Goal: Find specific page/section: Find specific page/section

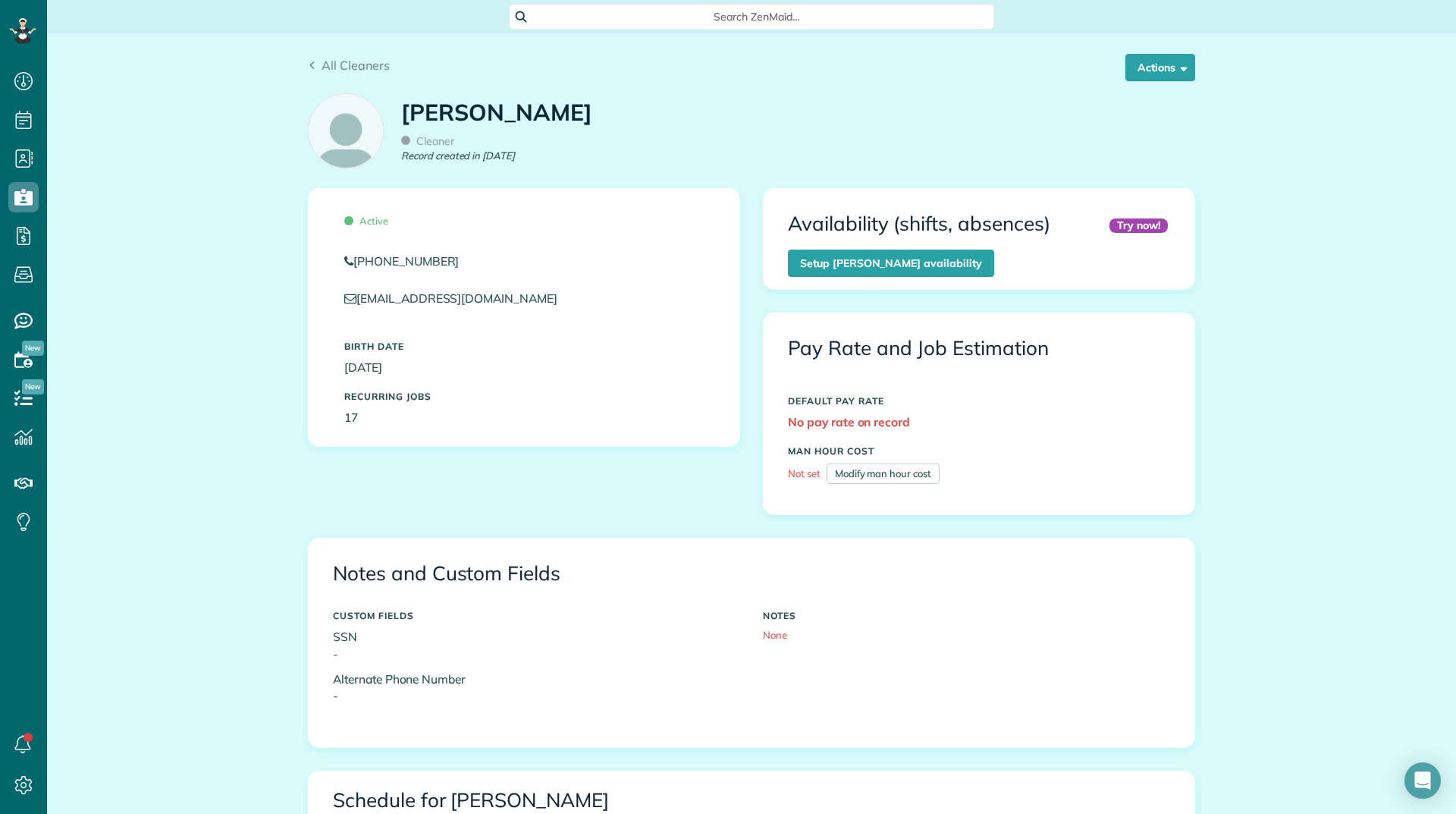
scroll to position [590, 0]
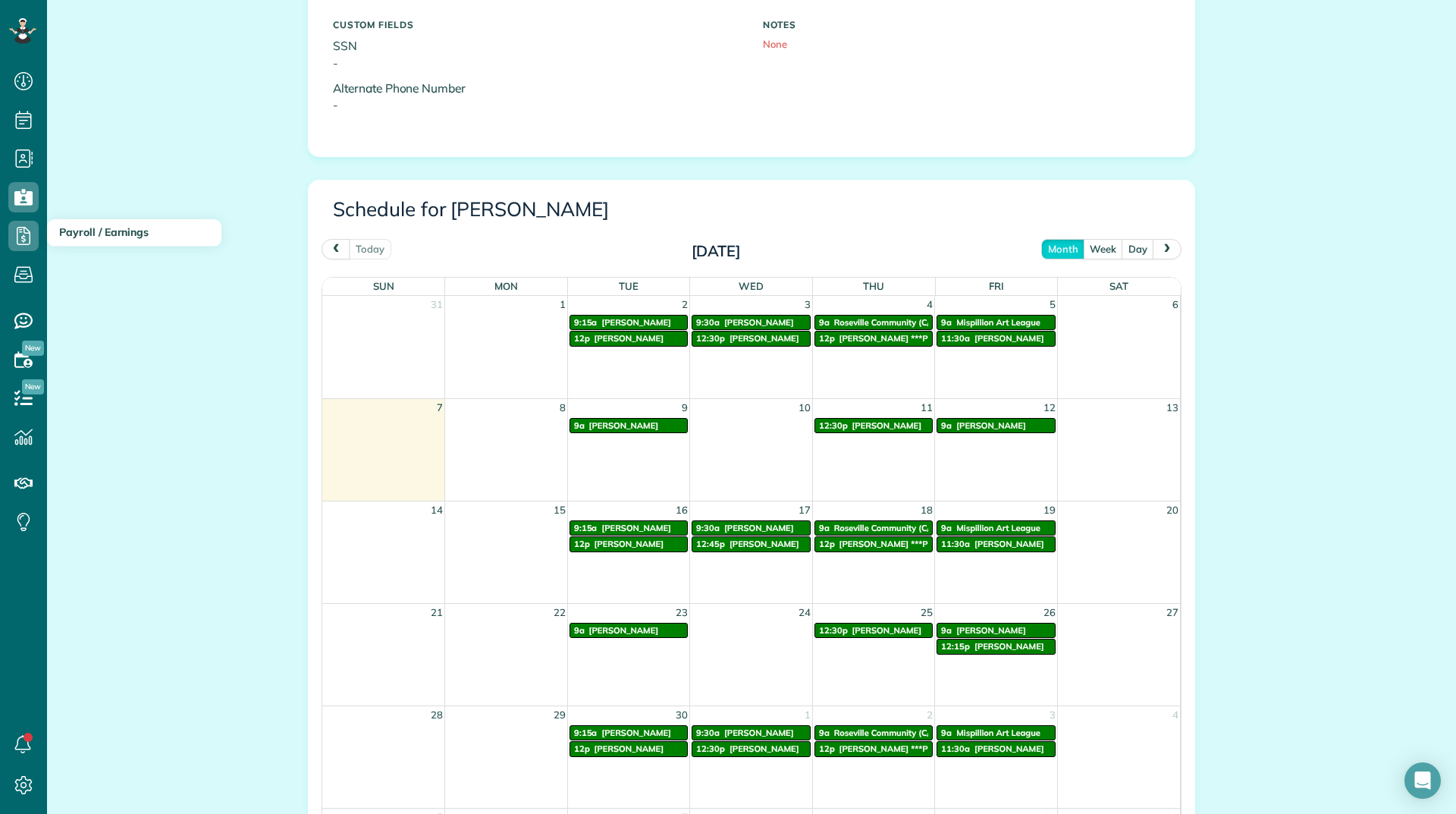
drag, startPoint x: 60, startPoint y: 228, endPoint x: 38, endPoint y: 209, distance: 29.1
click at [50, 220] on h3 "Payroll / Earnings" at bounding box center [134, 232] width 175 height 28
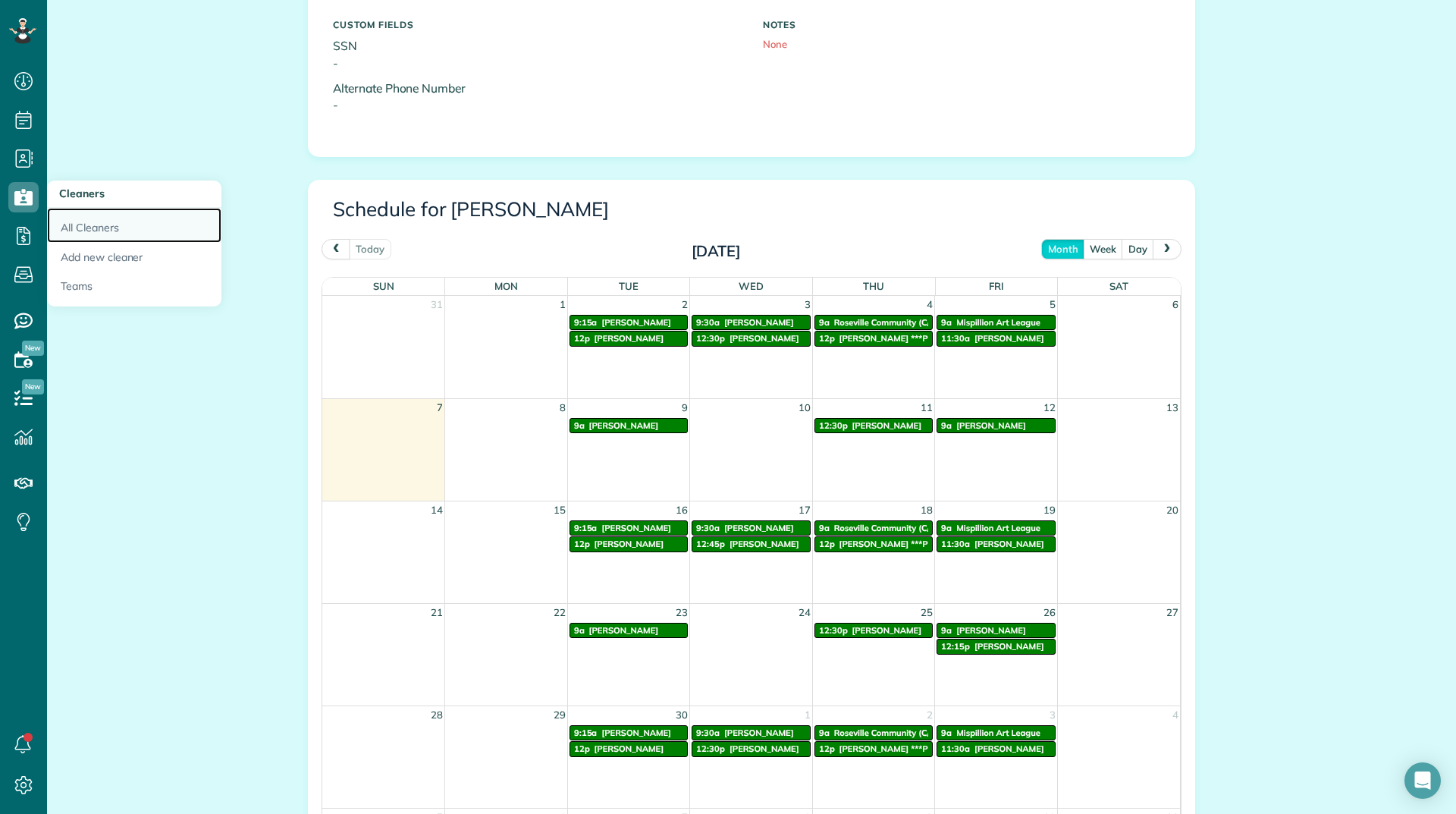
click at [70, 224] on link "All Cleaners" at bounding box center [134, 225] width 175 height 35
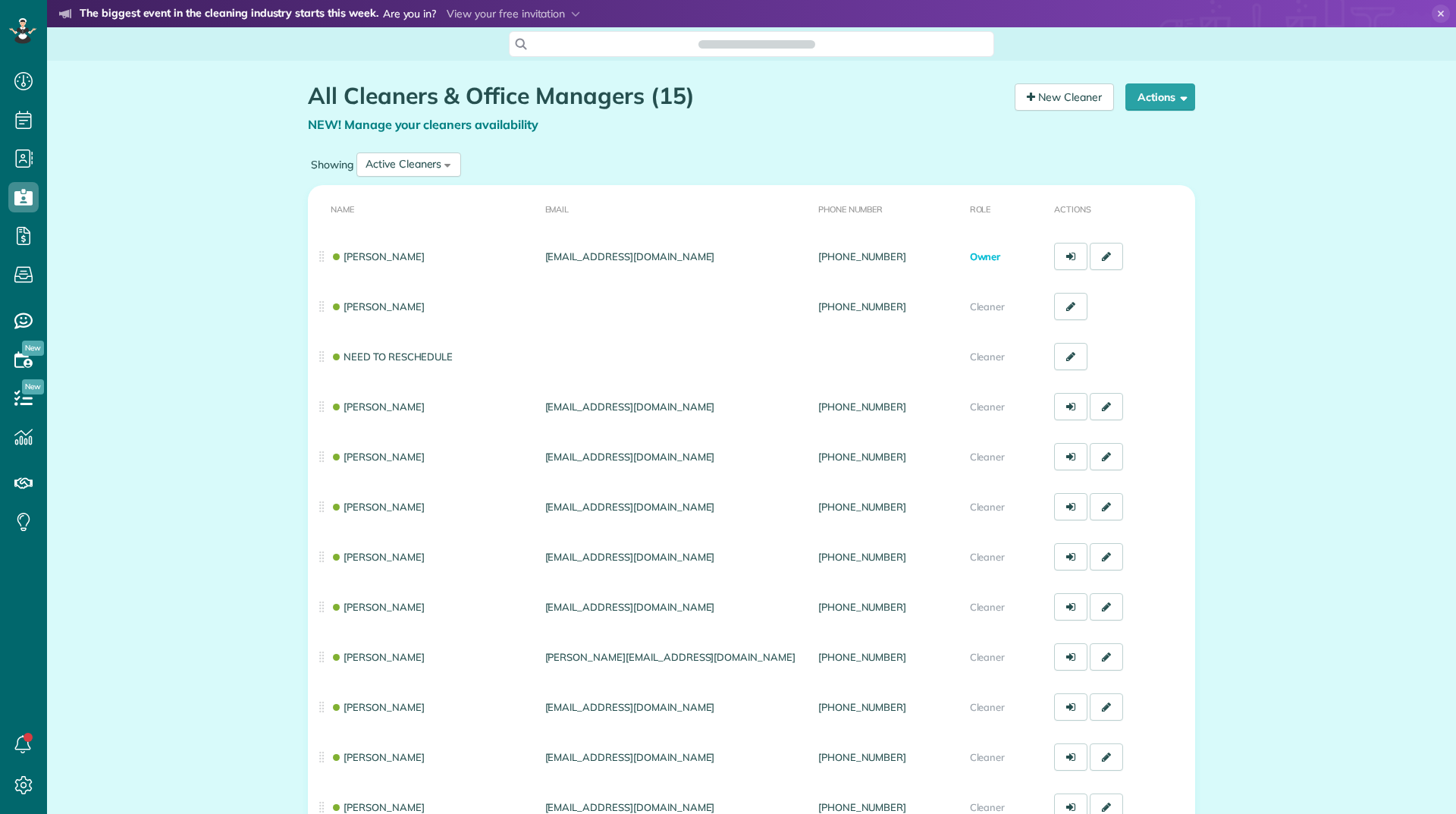
scroll to position [7, 7]
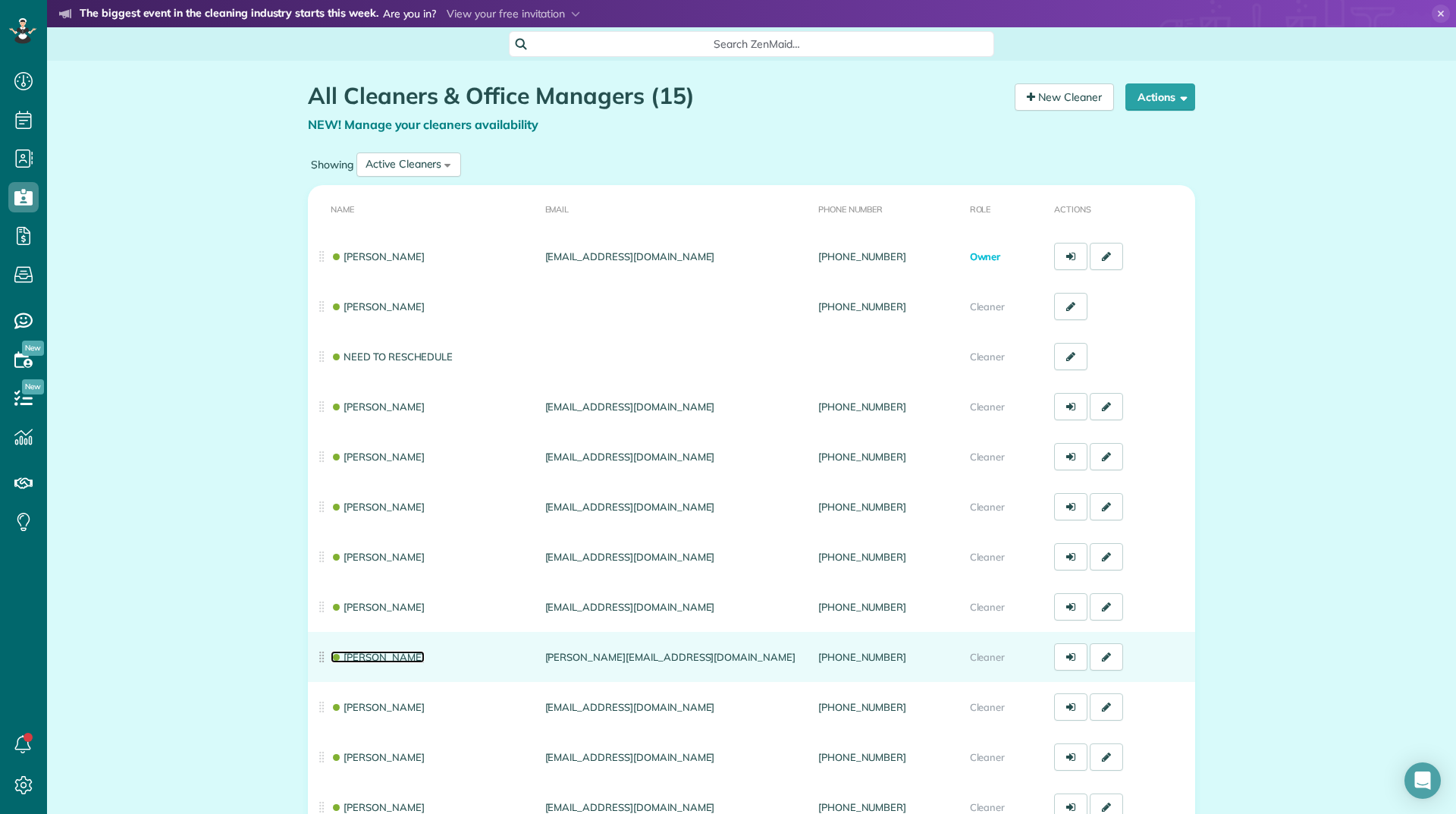
click at [376, 661] on link "[PERSON_NAME]" at bounding box center [377, 656] width 94 height 12
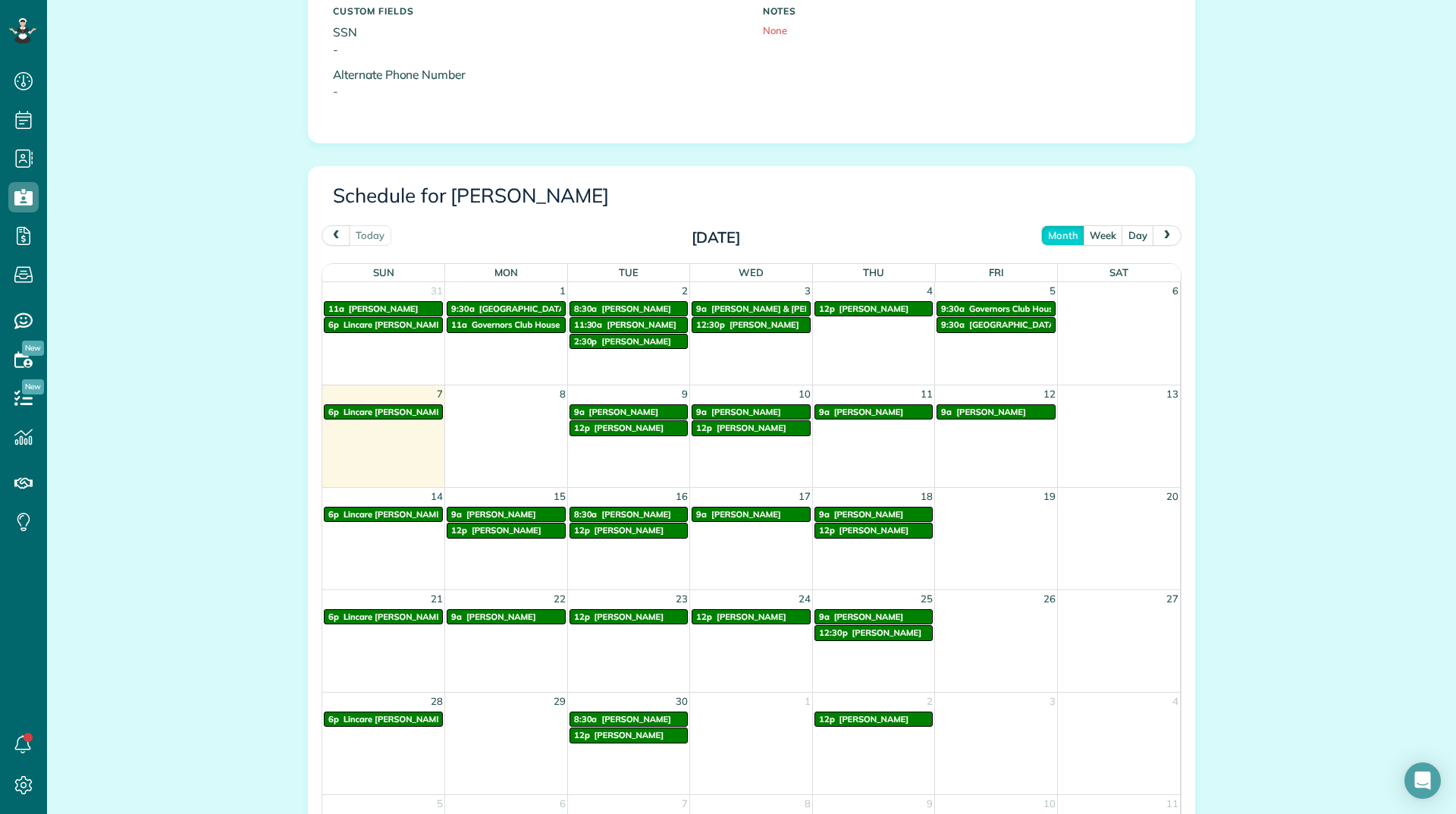
scroll to position [758, 0]
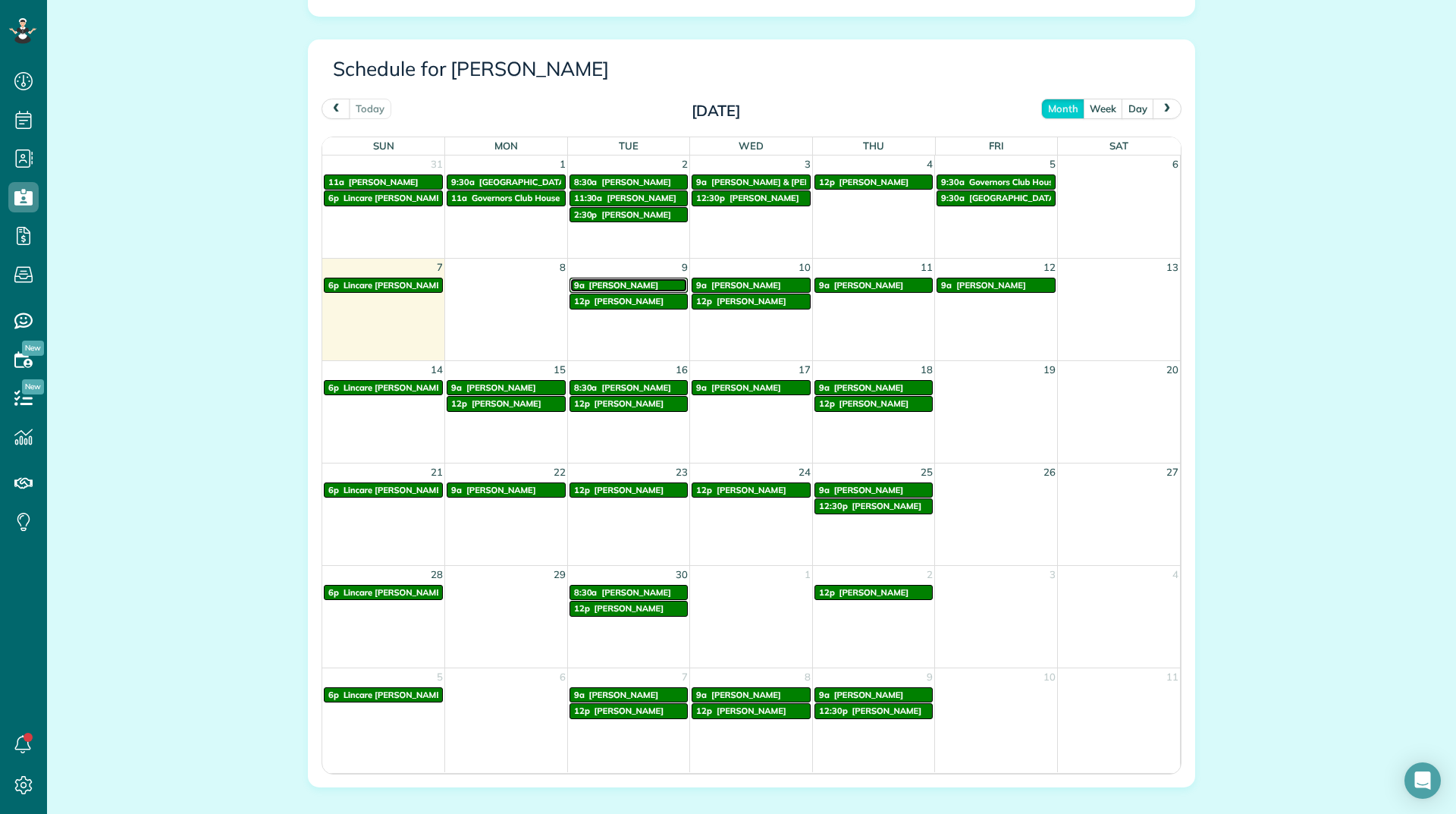
click at [622, 282] on span "[PERSON_NAME]" at bounding box center [624, 285] width 70 height 10
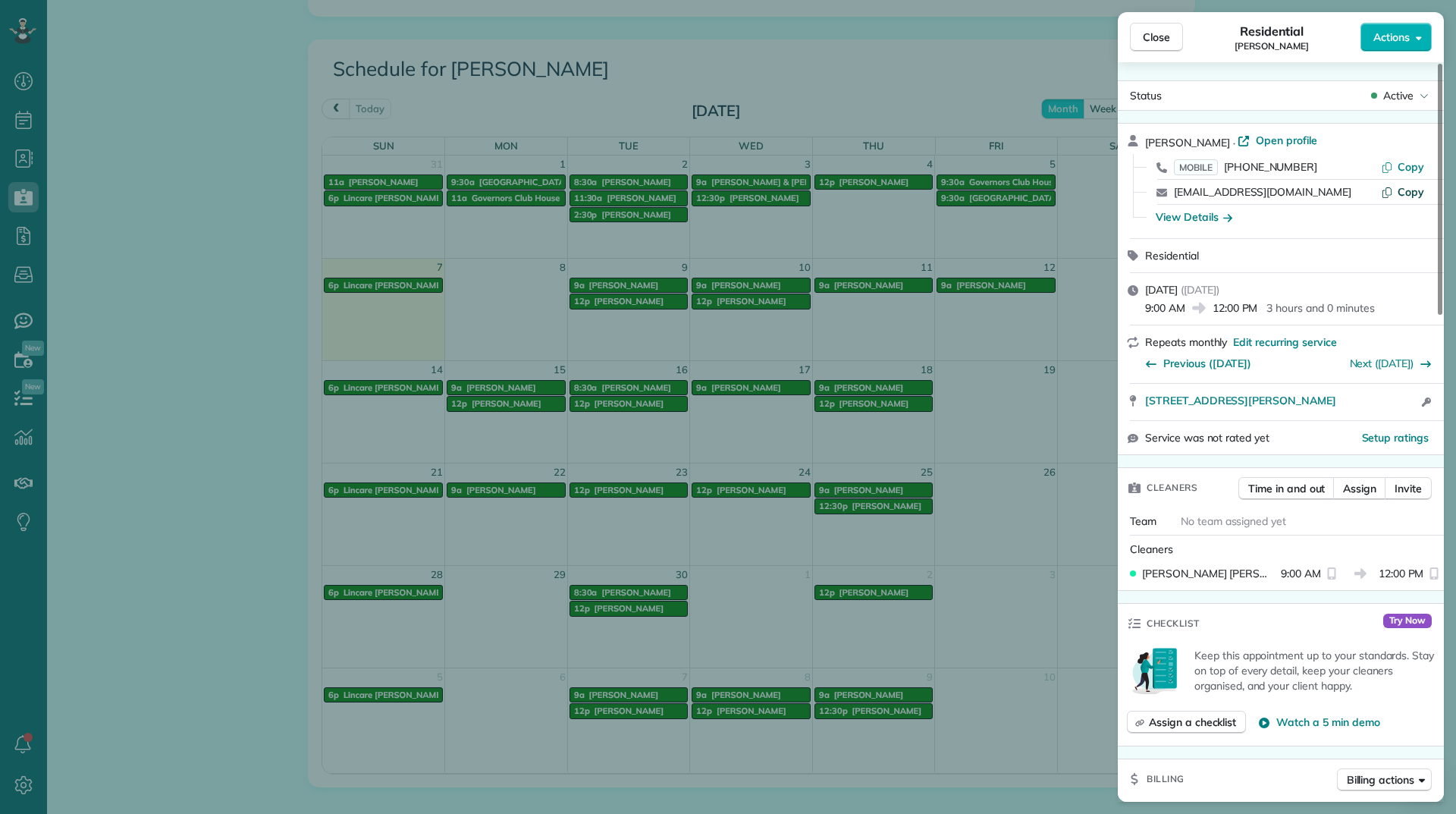
click at [1398, 194] on button "Copy" at bounding box center [1402, 191] width 43 height 15
